Goal: Complete application form: Complete application form

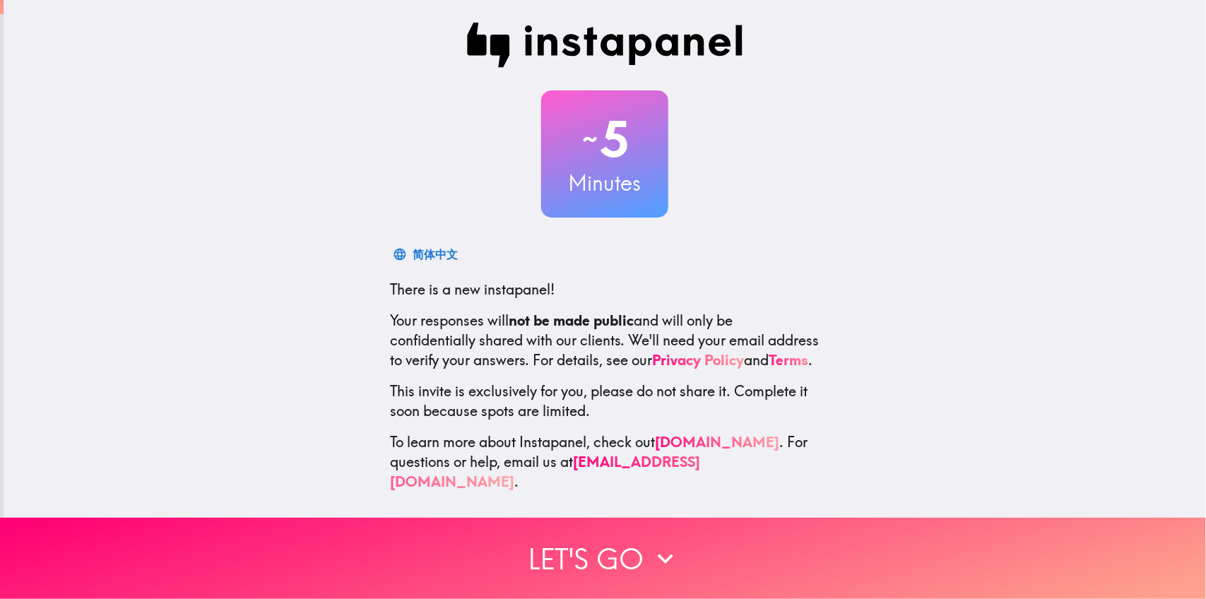
scroll to position [8, 0]
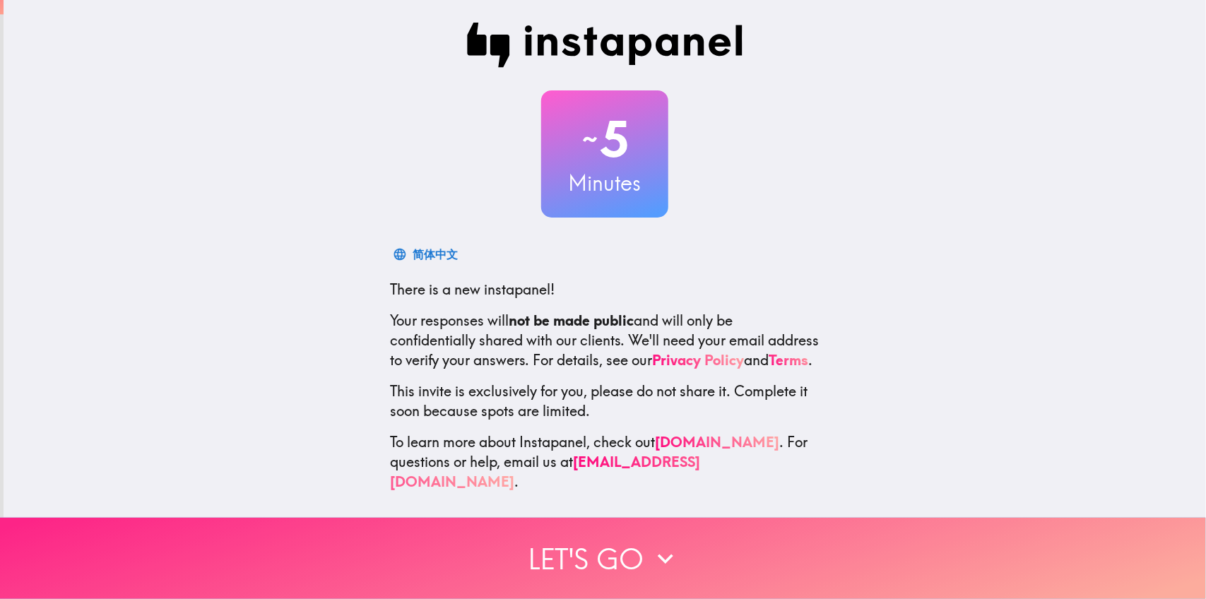
click at [594, 535] on button "Let's go" at bounding box center [603, 558] width 1206 height 81
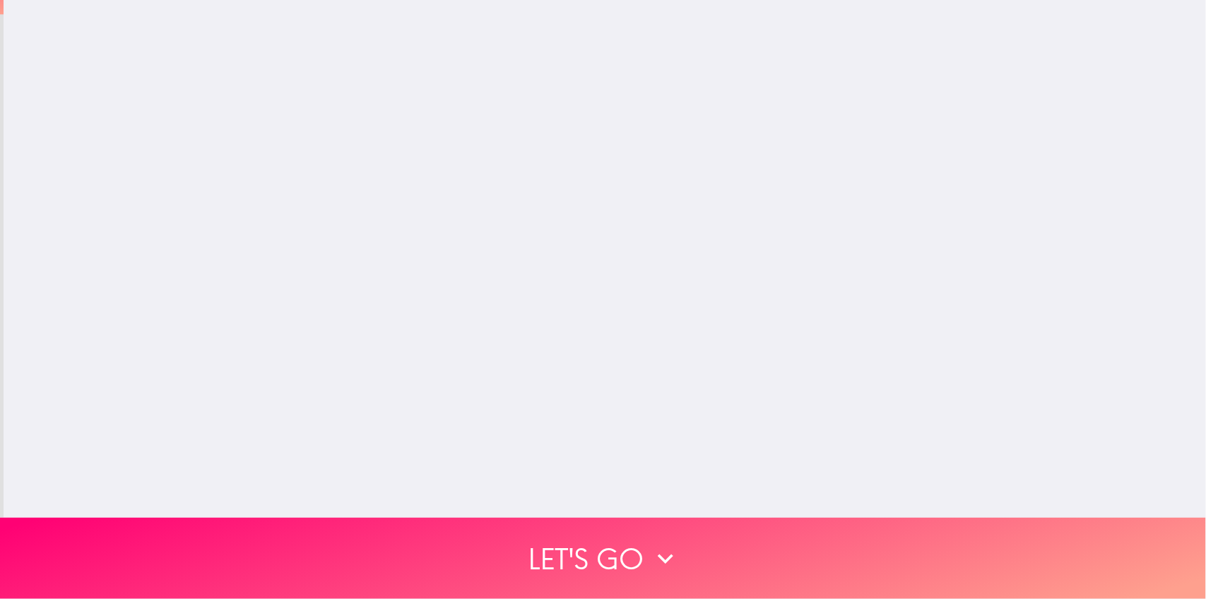
scroll to position [0, 0]
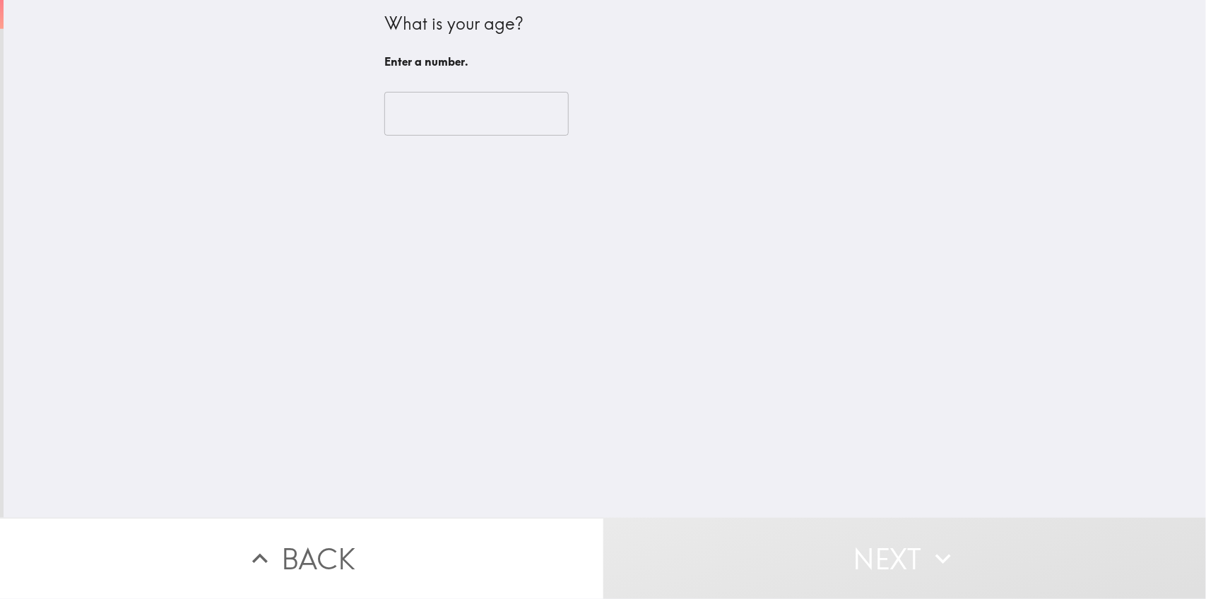
click at [490, 120] on input "number" at bounding box center [476, 114] width 184 height 44
click at [1137, 280] on div "What is your age? Enter a number. ​ Enter a number." at bounding box center [605, 259] width 1202 height 518
click at [4, 263] on div "What is your age? Enter a number. ​ Enter a number." at bounding box center [605, 259] width 1202 height 518
click at [509, 114] on input "number" at bounding box center [476, 114] width 184 height 44
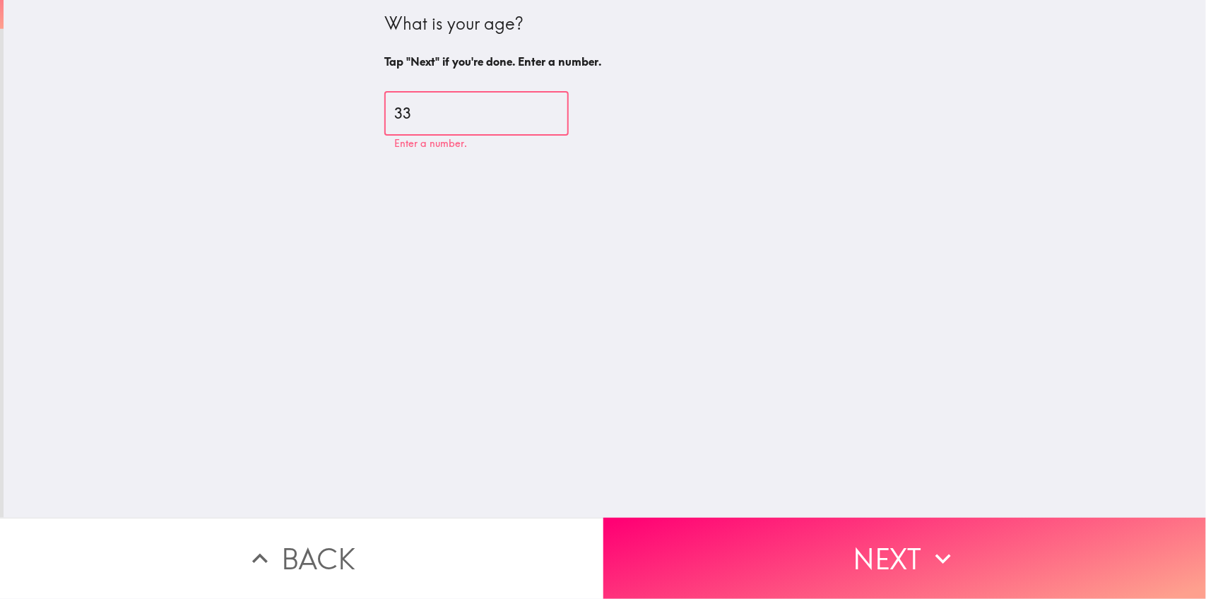
type input "33"
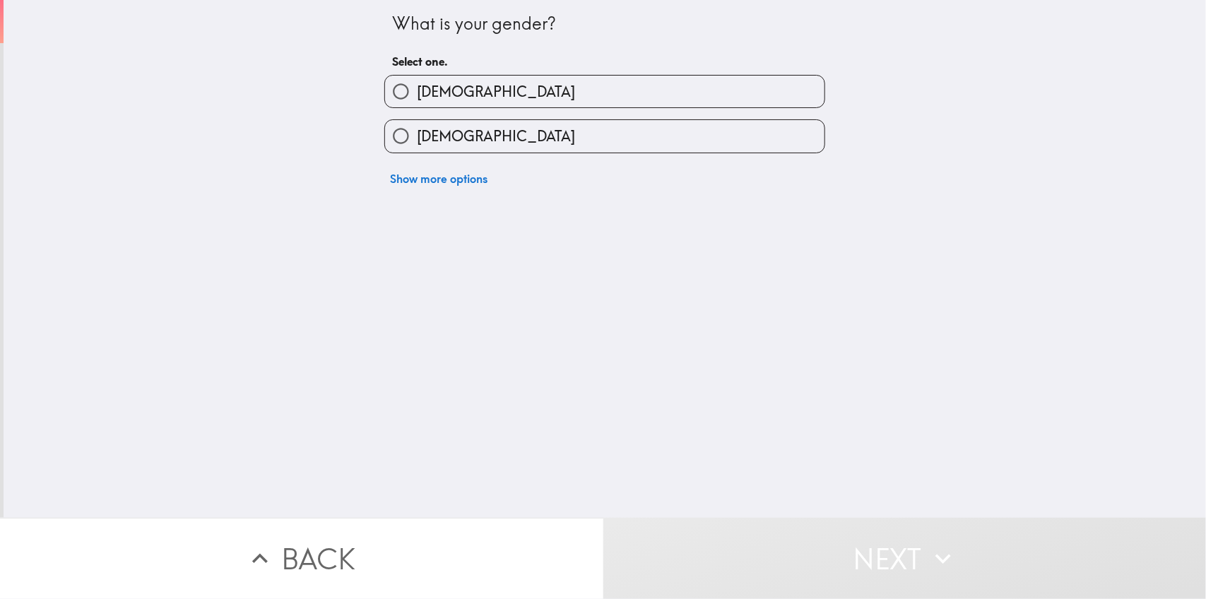
drag, startPoint x: 0, startPoint y: 392, endPoint x: 132, endPoint y: 552, distance: 207.2
click at [4, 392] on div "What is your gender? Select one. [DEMOGRAPHIC_DATA] [DEMOGRAPHIC_DATA] Show mor…" at bounding box center [605, 259] width 1202 height 518
click at [16, 218] on div "What is your gender? Select one. [DEMOGRAPHIC_DATA] [DEMOGRAPHIC_DATA] Show mor…" at bounding box center [605, 259] width 1202 height 518
